Goal: Information Seeking & Learning: Learn about a topic

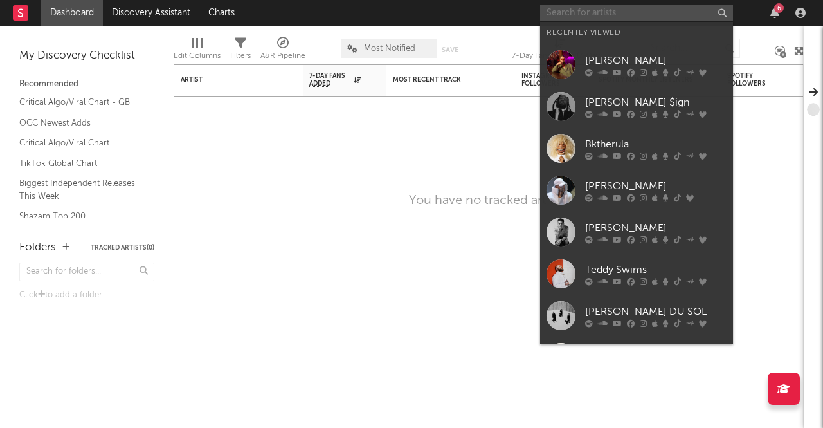
click at [642, 16] on input "text" at bounding box center [636, 13] width 193 height 16
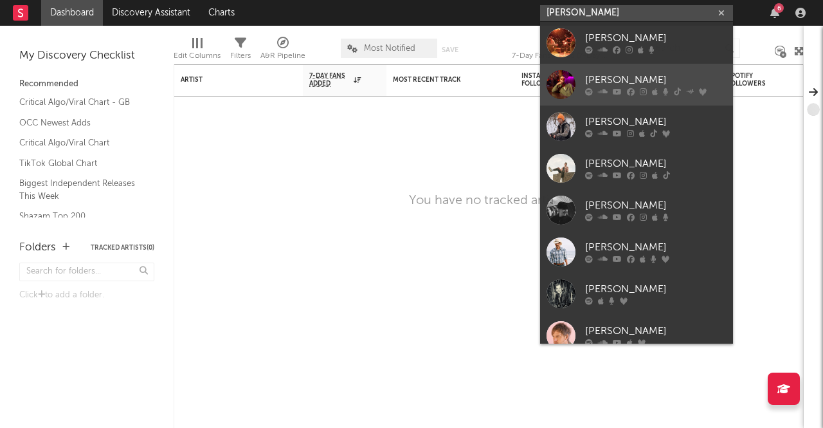
type input "[PERSON_NAME]"
click at [621, 87] on div "[PERSON_NAME]" at bounding box center [655, 80] width 141 height 15
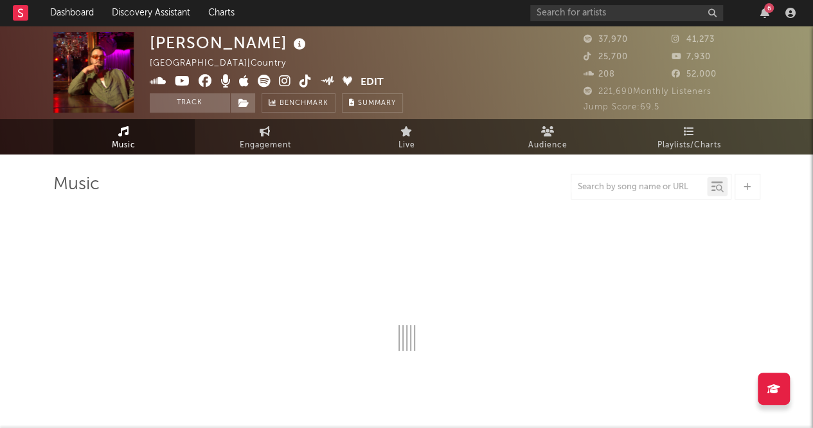
select select "6m"
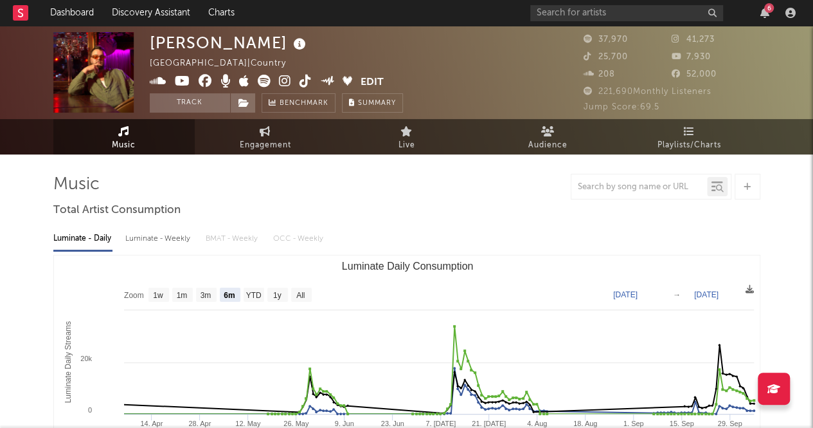
scroll to position [9, 0]
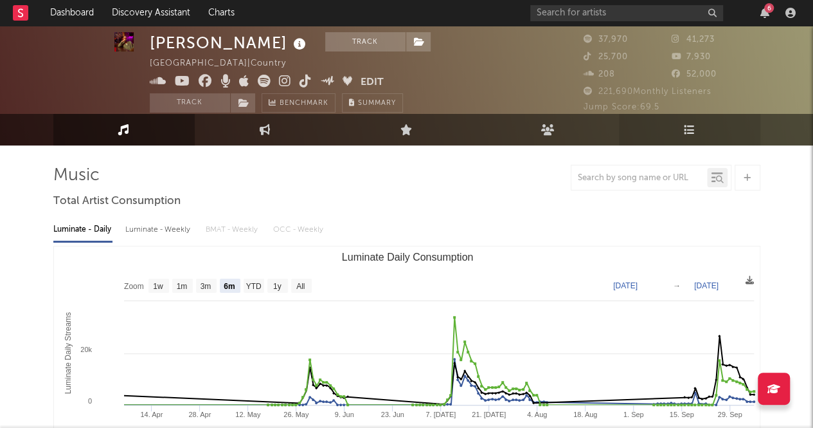
click at [703, 115] on link "Playlists/Charts" at bounding box center [689, 130] width 141 height 32
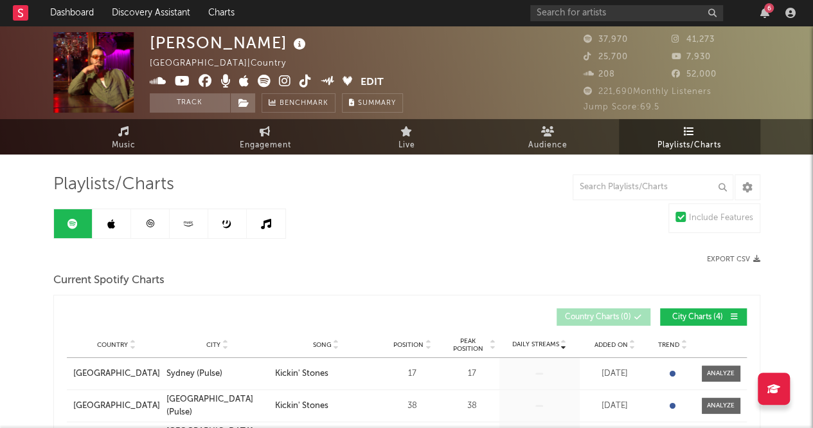
click at [189, 214] on link at bounding box center [189, 223] width 39 height 29
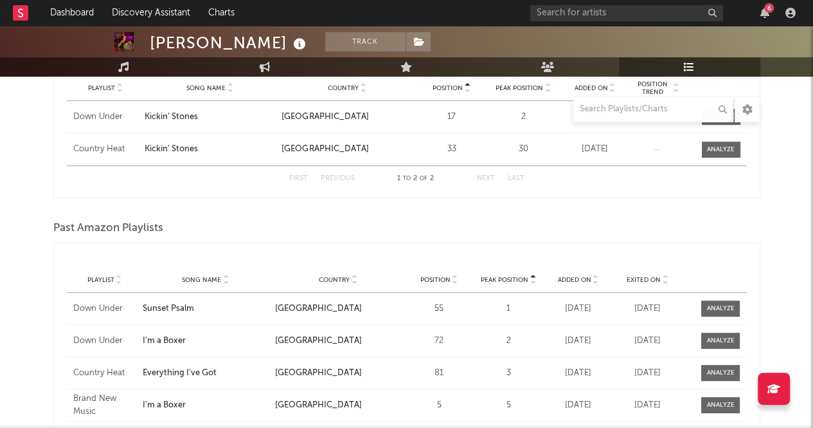
scroll to position [86, 0]
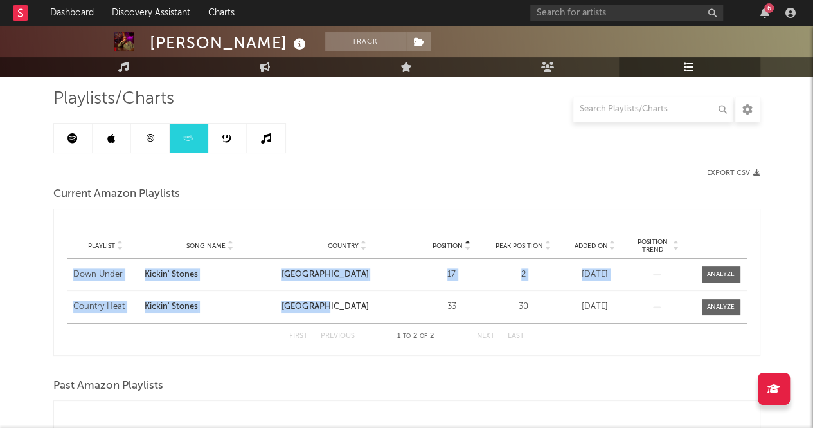
drag, startPoint x: 50, startPoint y: 269, endPoint x: 325, endPoint y: 304, distance: 276.8
click at [325, 304] on div "[PERSON_NAME] Track [GEOGRAPHIC_DATA] | Country Edit Track Benchmark Summary 37…" at bounding box center [406, 410] width 813 height 941
click at [0, 293] on div "[PERSON_NAME] Track [GEOGRAPHIC_DATA] | Country Edit Track Benchmark Summary 37…" at bounding box center [406, 410] width 813 height 941
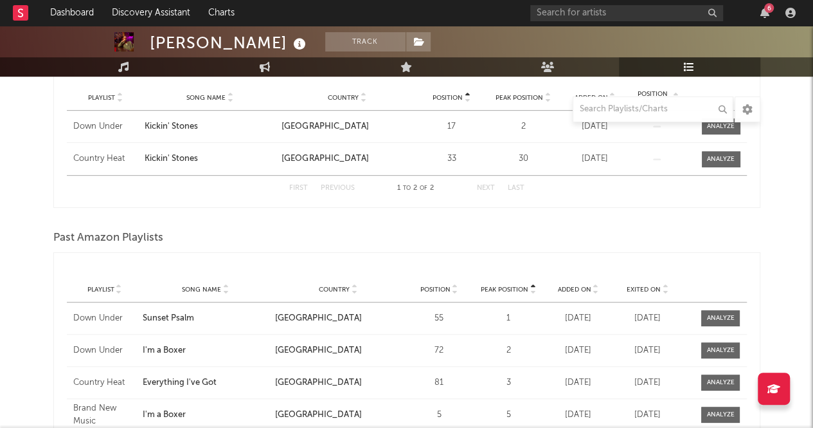
scroll to position [86, 0]
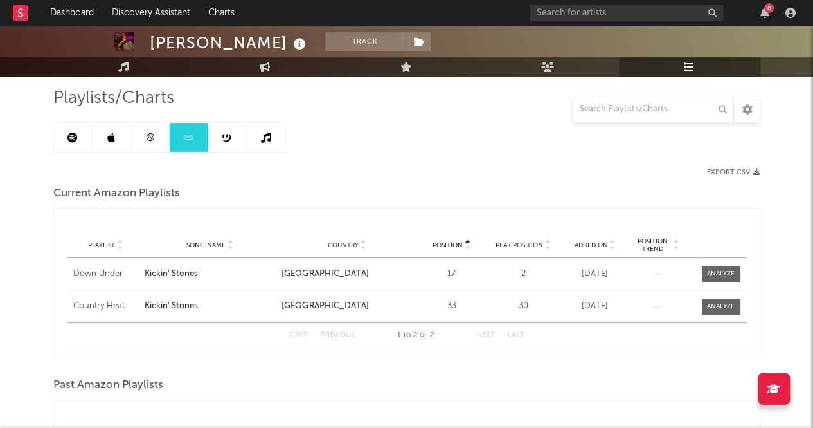
click at [348, 170] on div "Export CSV" at bounding box center [406, 172] width 707 height 8
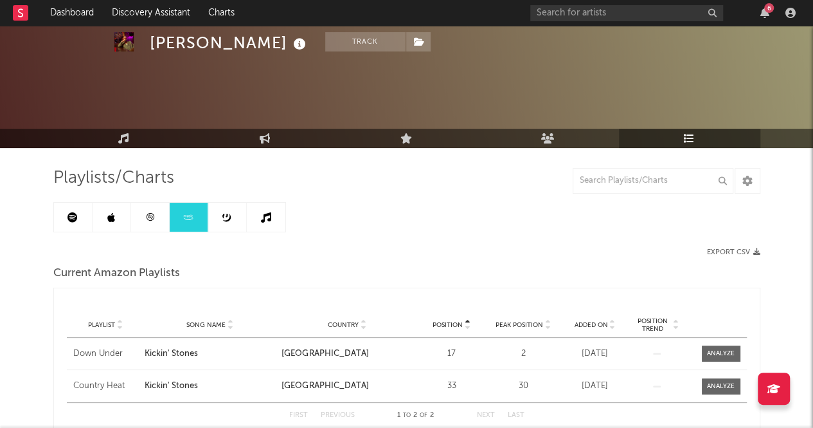
scroll to position [0, 0]
